Goal: Information Seeking & Learning: Learn about a topic

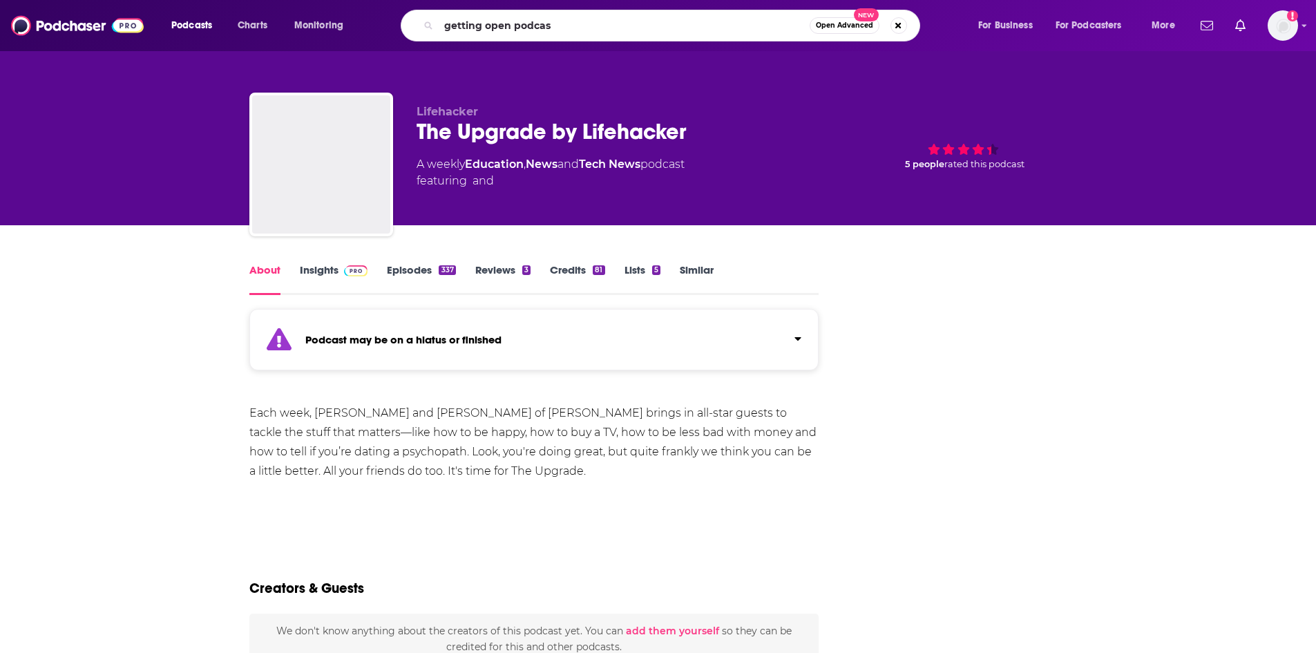
type input "getting open podcast"
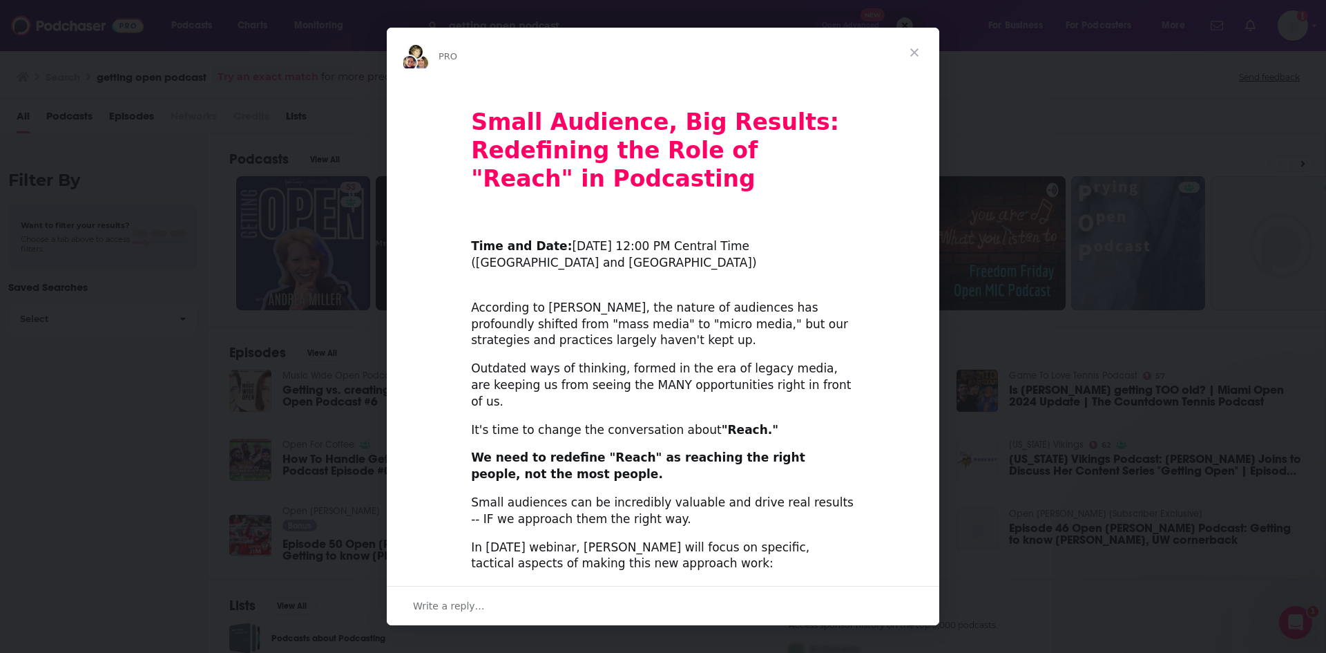
click at [914, 50] on span "Close" at bounding box center [915, 53] width 50 height 50
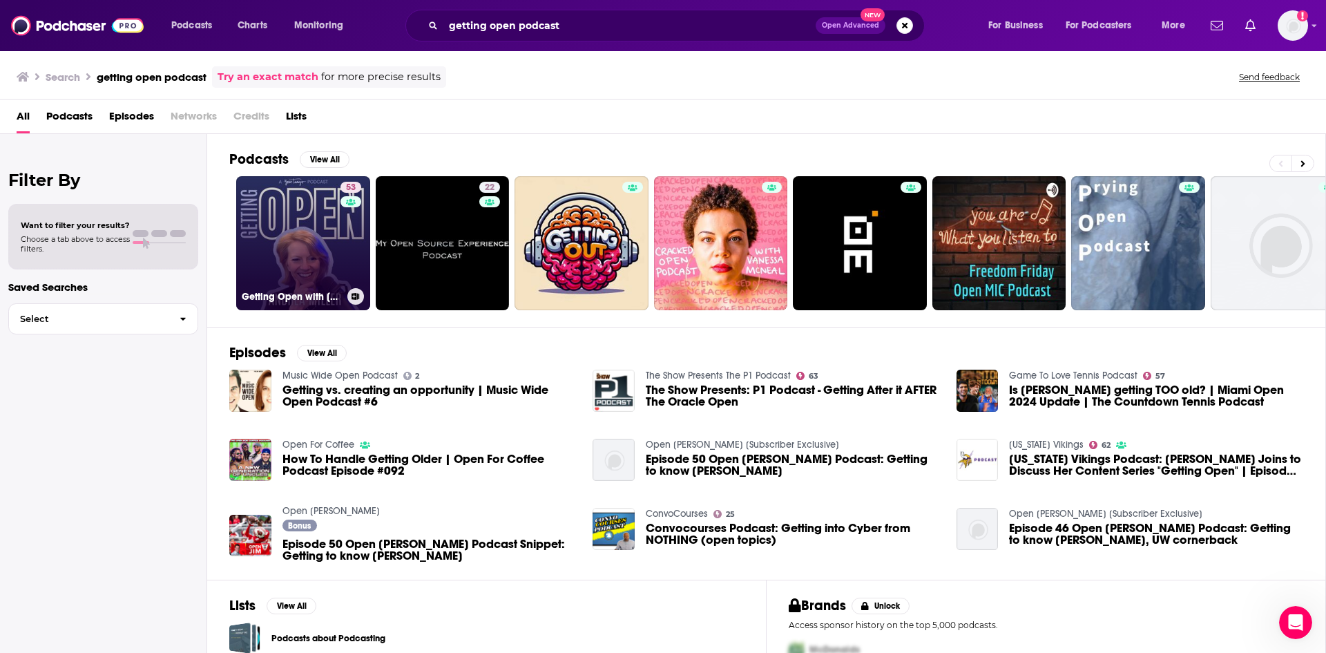
click at [277, 260] on link "53 Getting Open with [PERSON_NAME]" at bounding box center [303, 243] width 134 height 134
